Goal: Check status: Check status

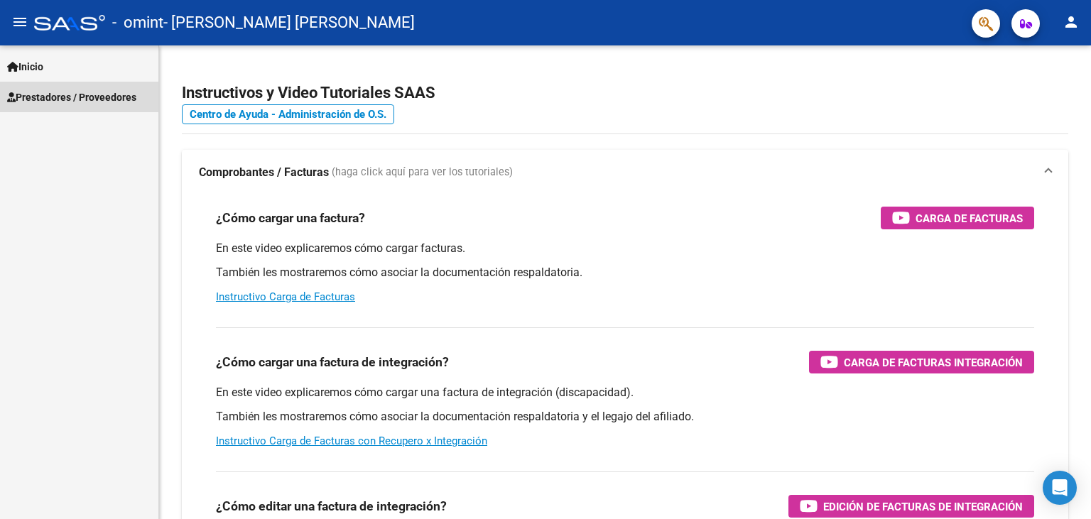
click at [82, 91] on span "Prestadores / Proveedores" at bounding box center [71, 98] width 129 height 16
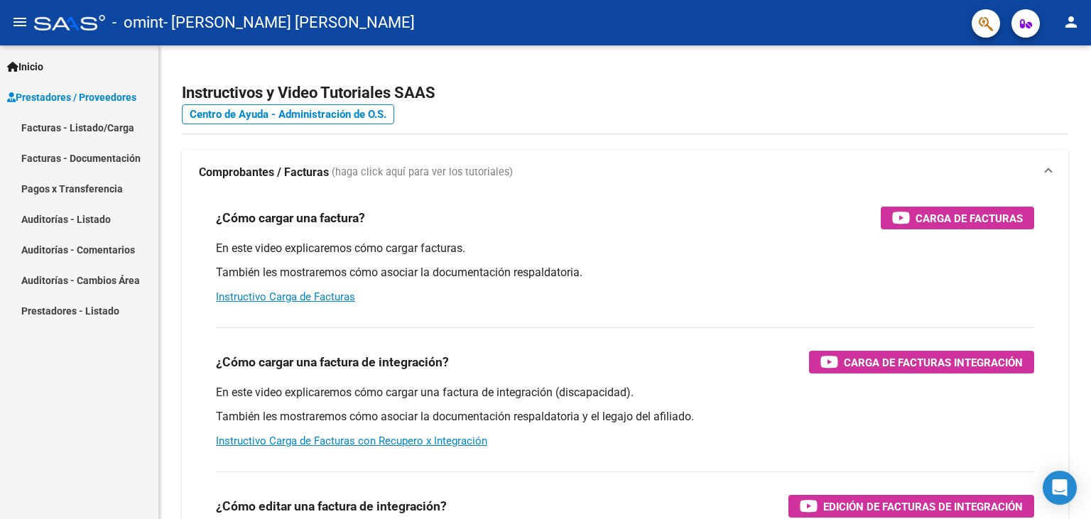
click at [102, 127] on link "Facturas - Listado/Carga" at bounding box center [79, 127] width 158 height 31
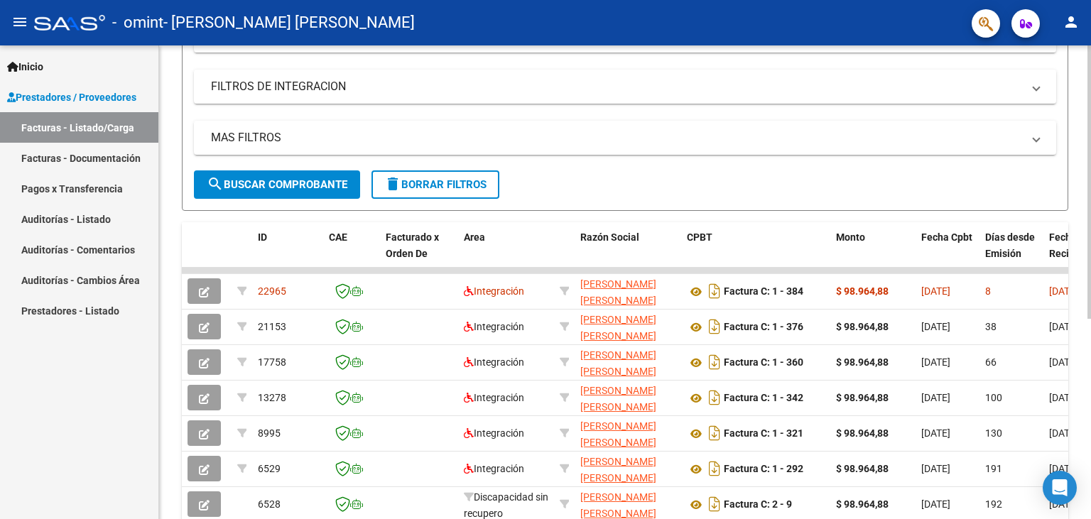
click at [1091, 220] on div at bounding box center [1090, 182] width 4 height 274
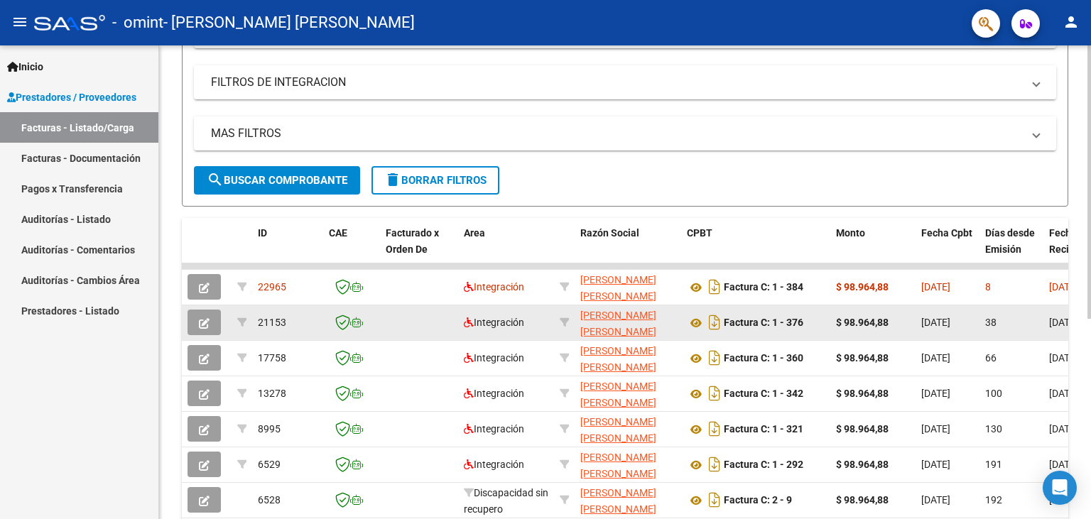
click at [209, 321] on icon "button" at bounding box center [204, 323] width 11 height 11
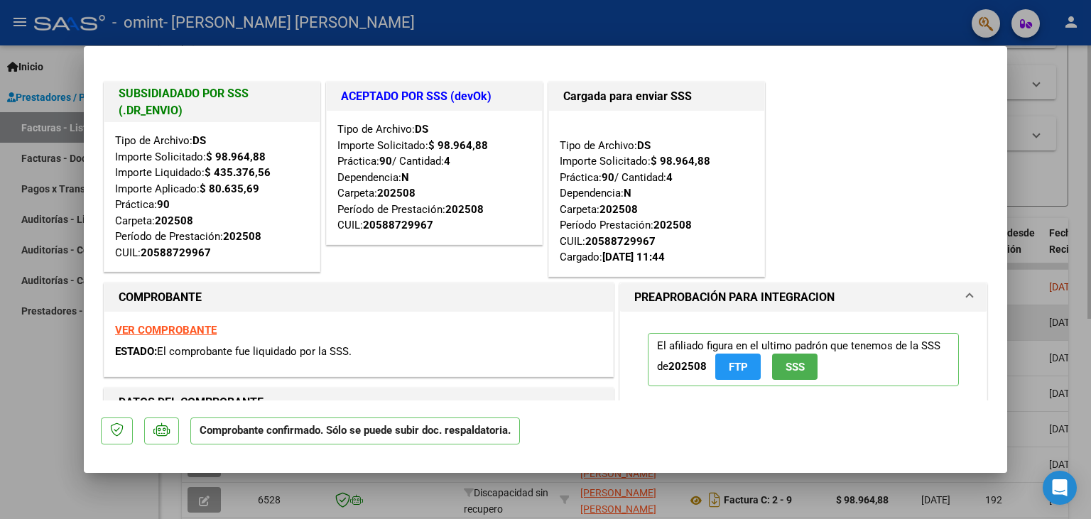
click at [209, 321] on div "VER COMPROBANTE ESTADO: El comprobante fue liquidado por la SSS." at bounding box center [358, 344] width 509 height 65
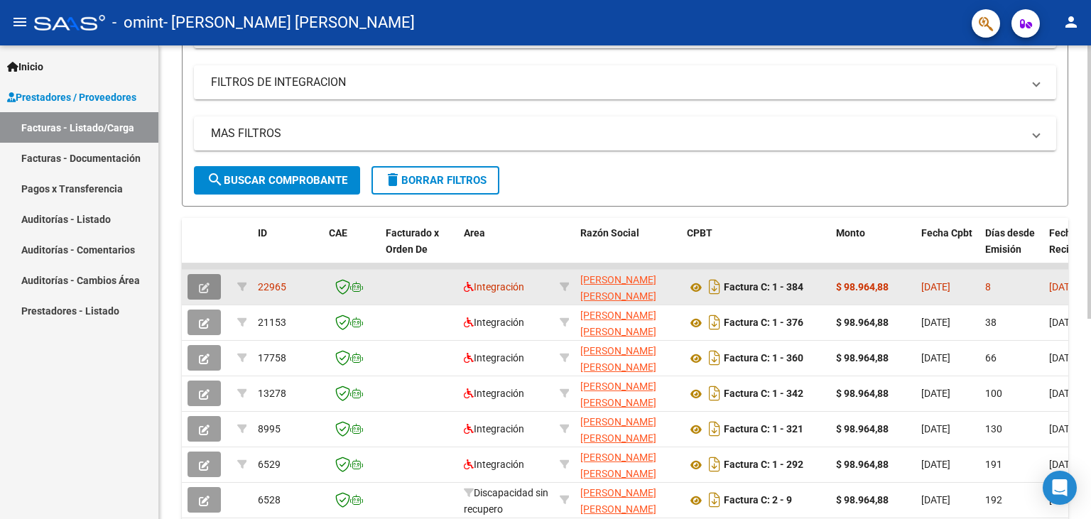
click at [192, 288] on button "button" at bounding box center [204, 287] width 33 height 26
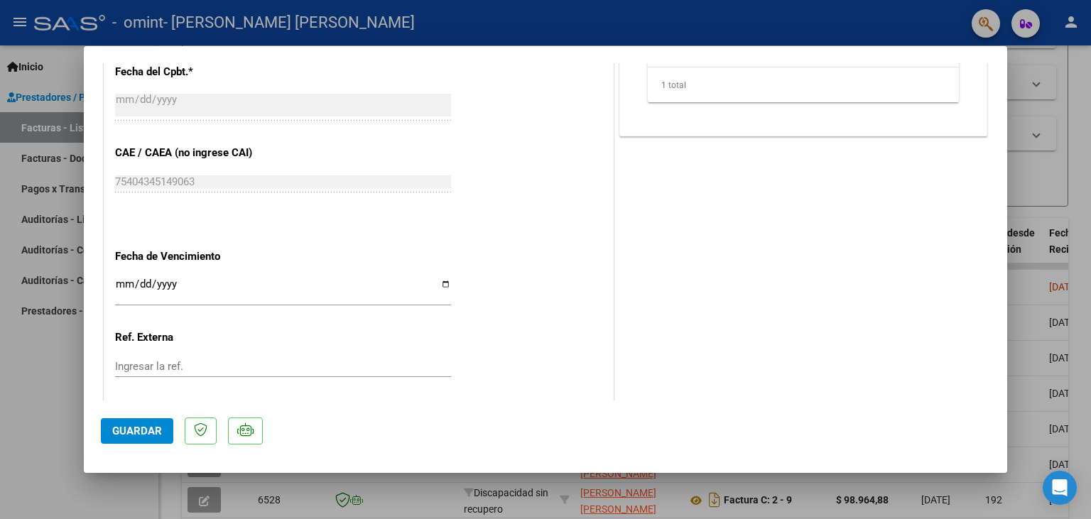
scroll to position [0, 0]
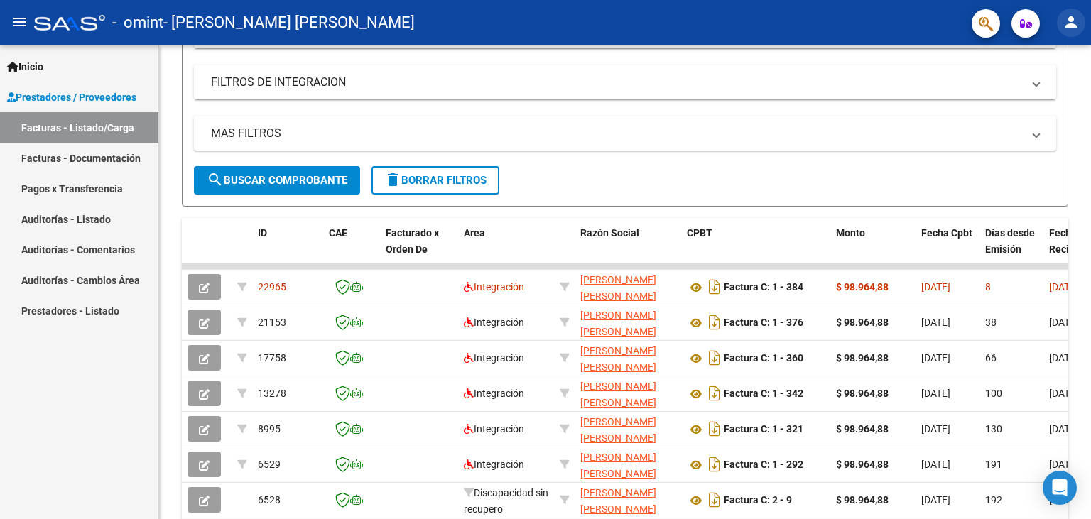
click at [1071, 21] on mat-icon "person" at bounding box center [1071, 22] width 17 height 17
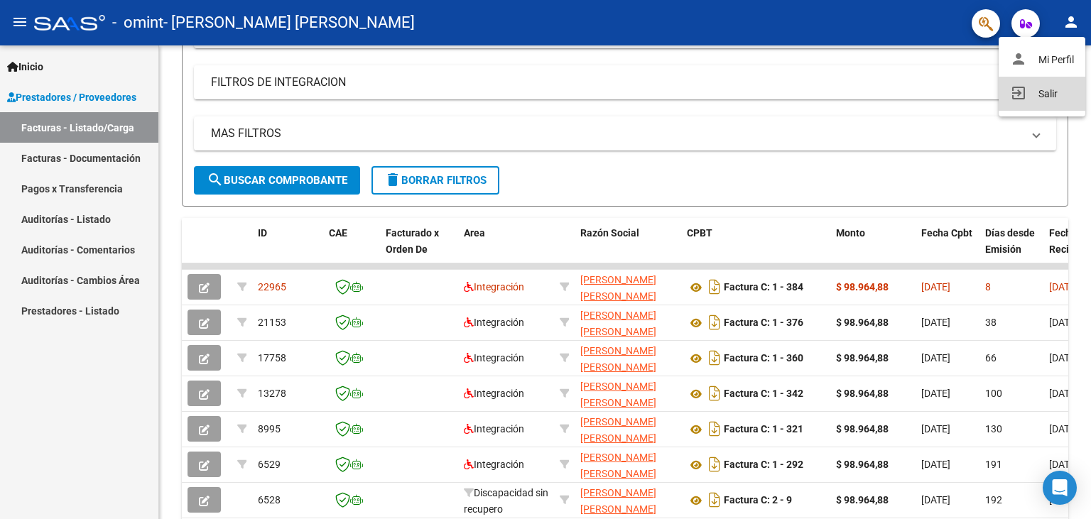
click at [1041, 98] on button "exit_to_app Salir" at bounding box center [1042, 94] width 87 height 34
